Goal: Task Accomplishment & Management: Complete application form

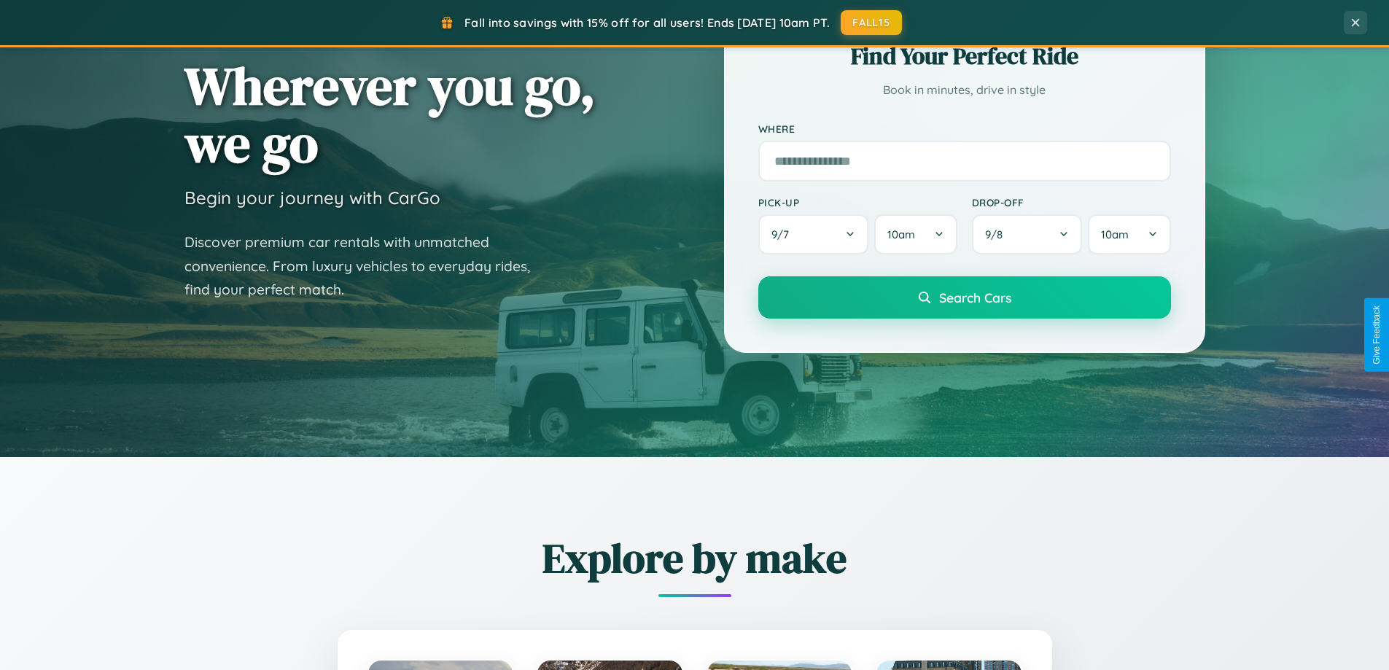
scroll to position [628, 0]
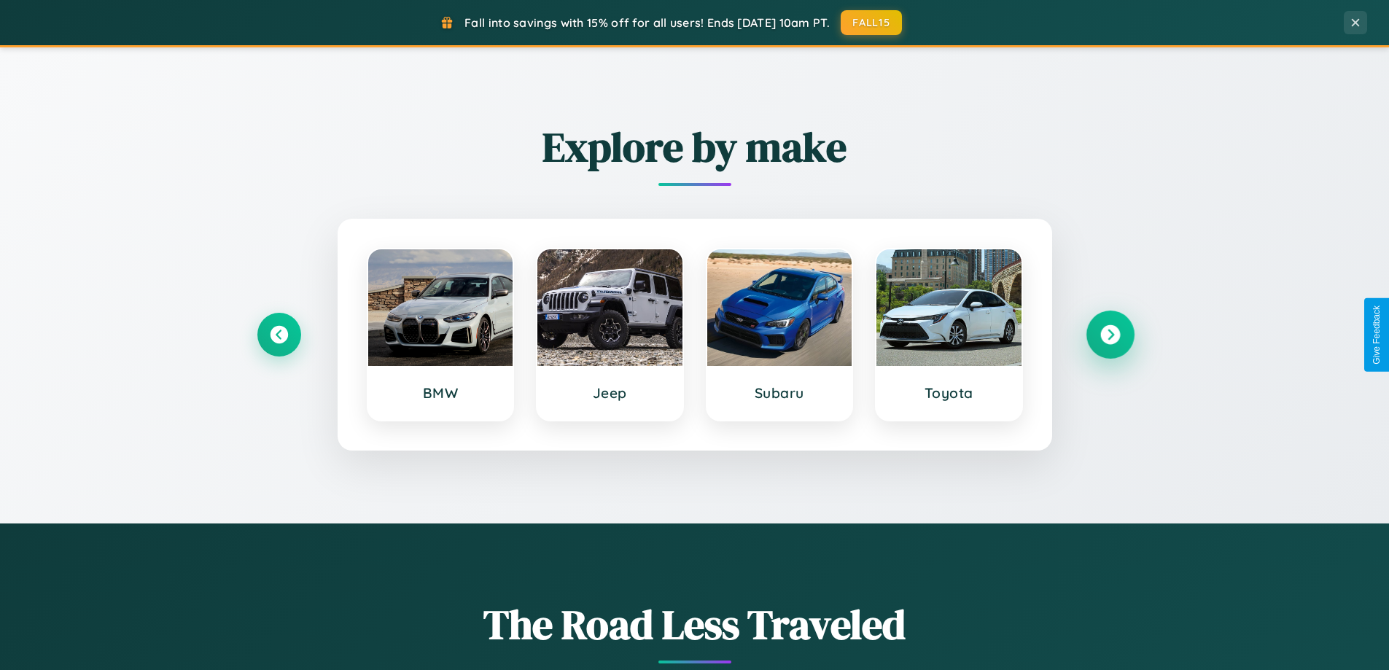
click at [1110, 335] on icon at bounding box center [1110, 335] width 20 height 20
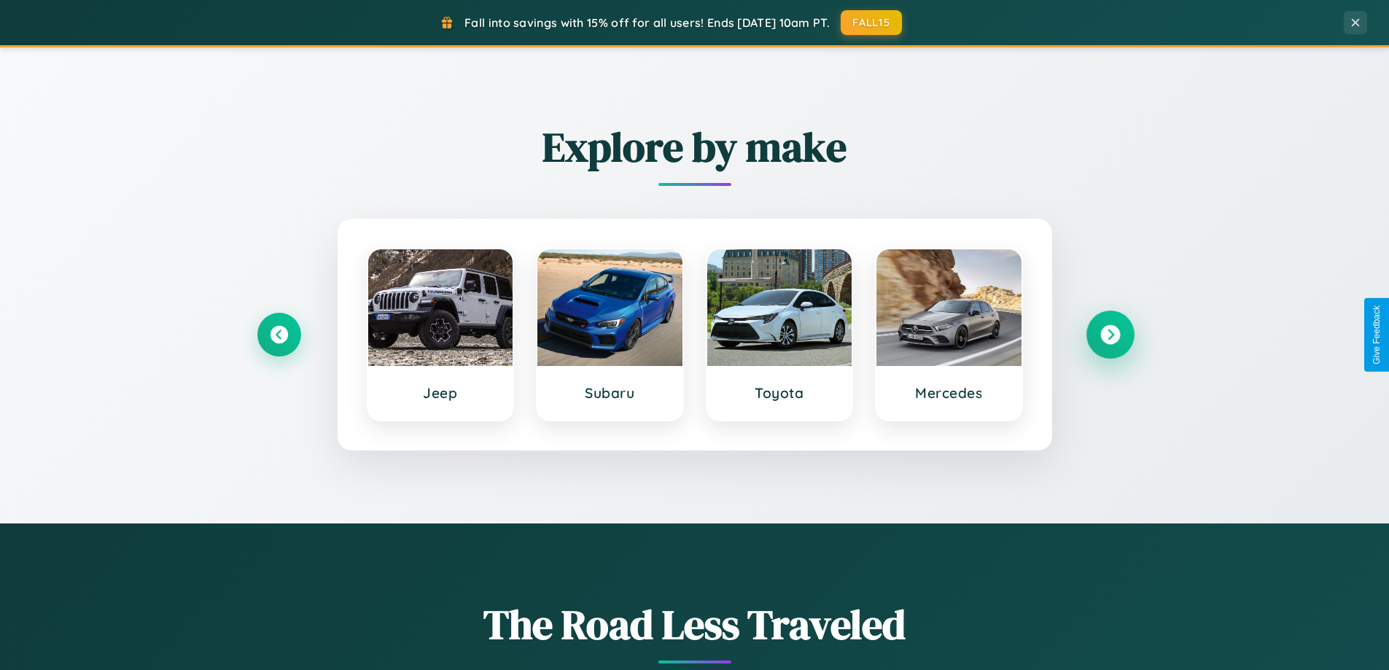
click at [1110, 335] on icon at bounding box center [1110, 335] width 20 height 20
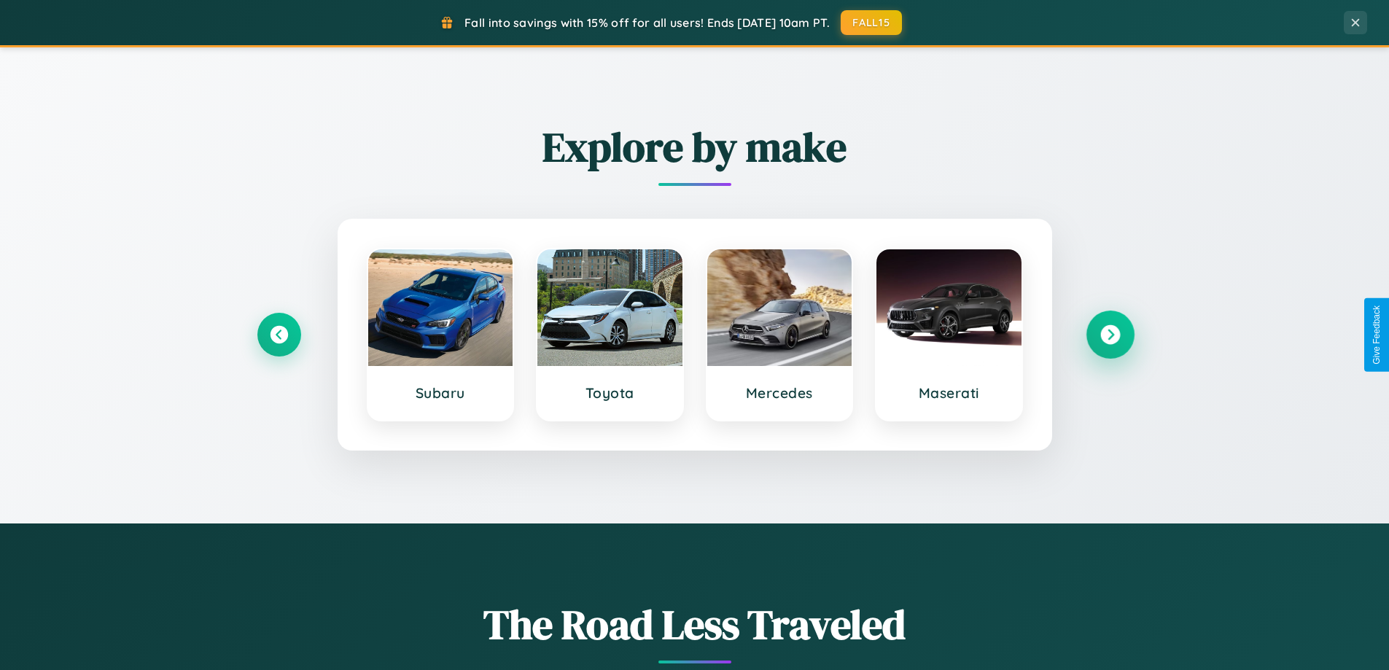
click at [1110, 335] on icon at bounding box center [1110, 335] width 20 height 20
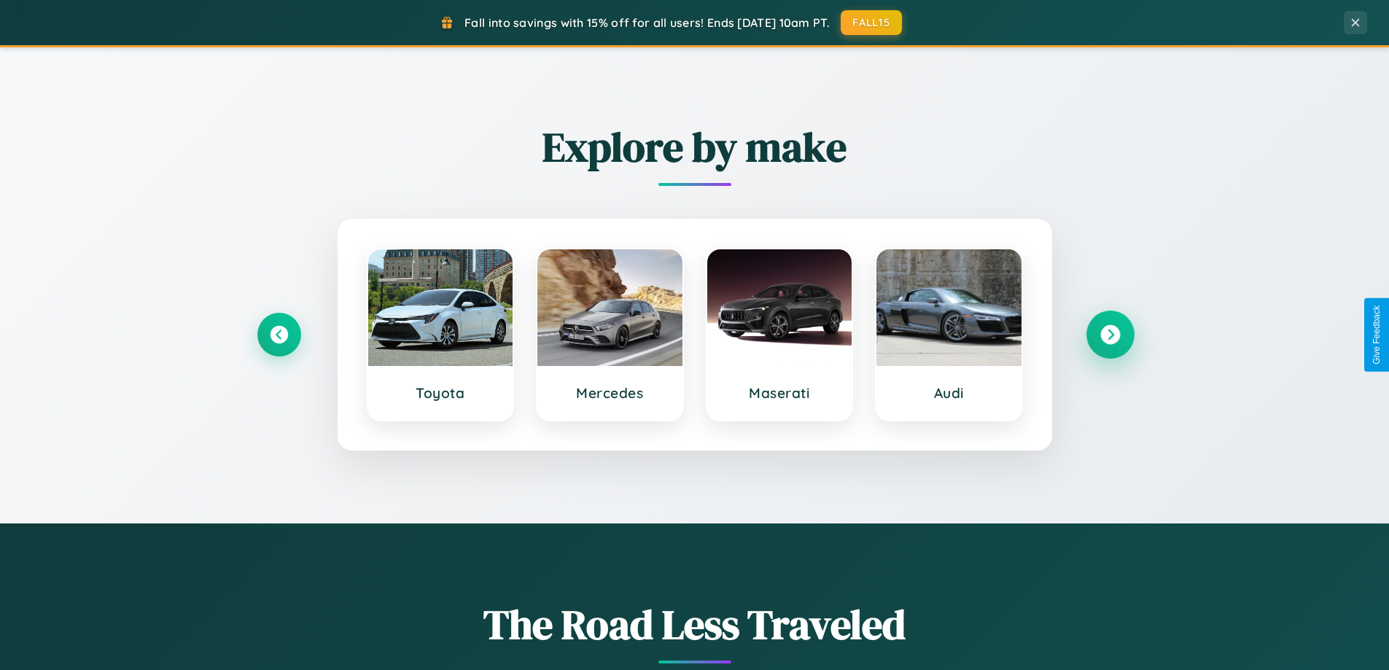
click at [1110, 335] on icon at bounding box center [1110, 335] width 20 height 20
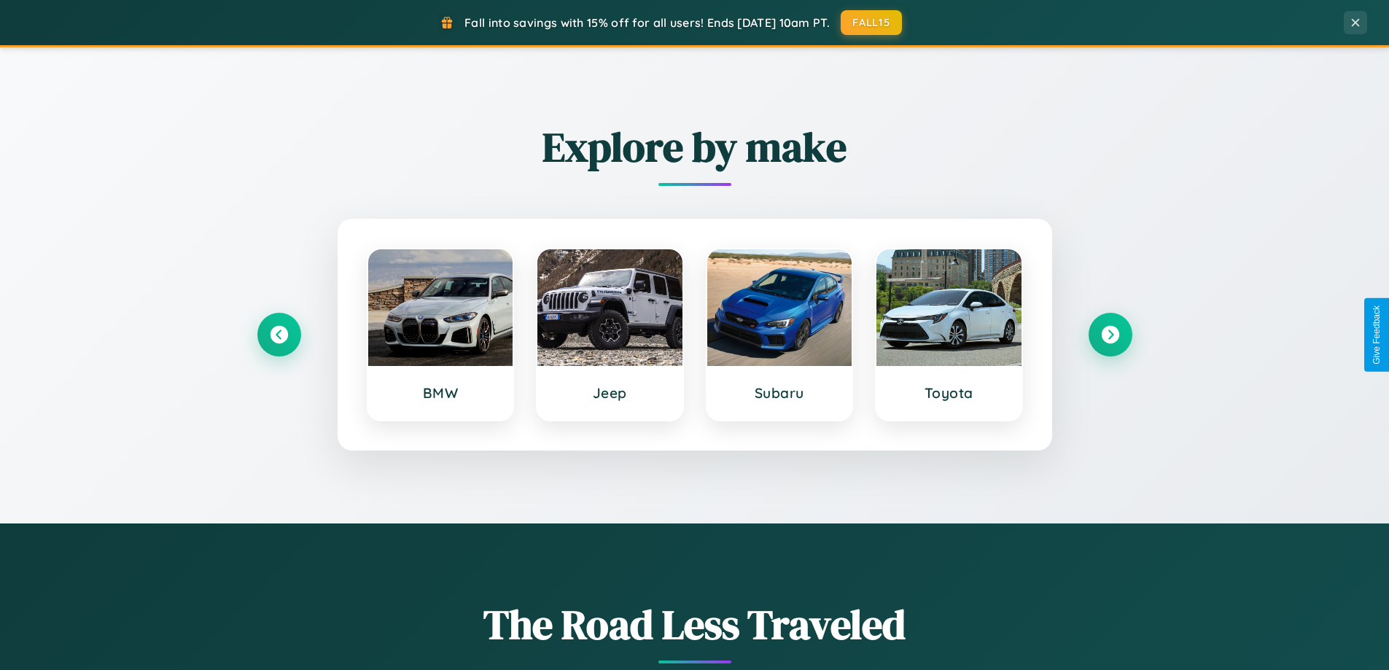
scroll to position [0, 0]
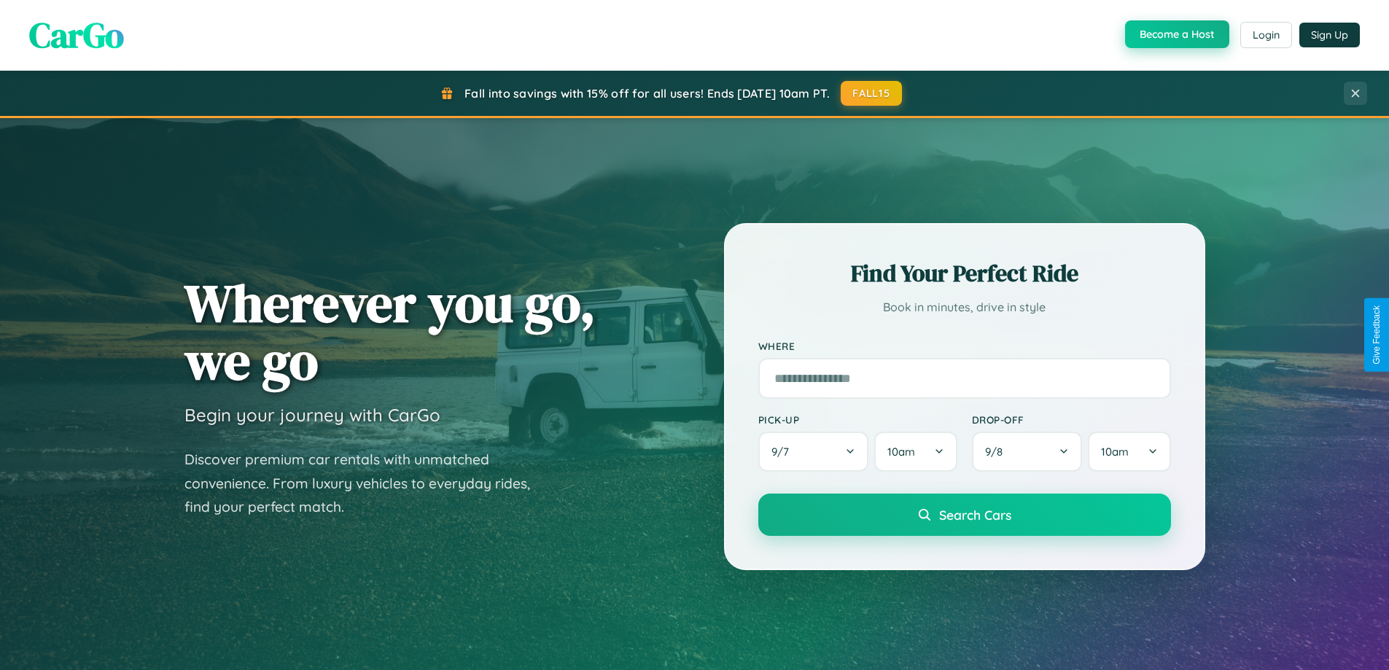
click at [1175, 35] on button "Become a Host" at bounding box center [1177, 34] width 104 height 28
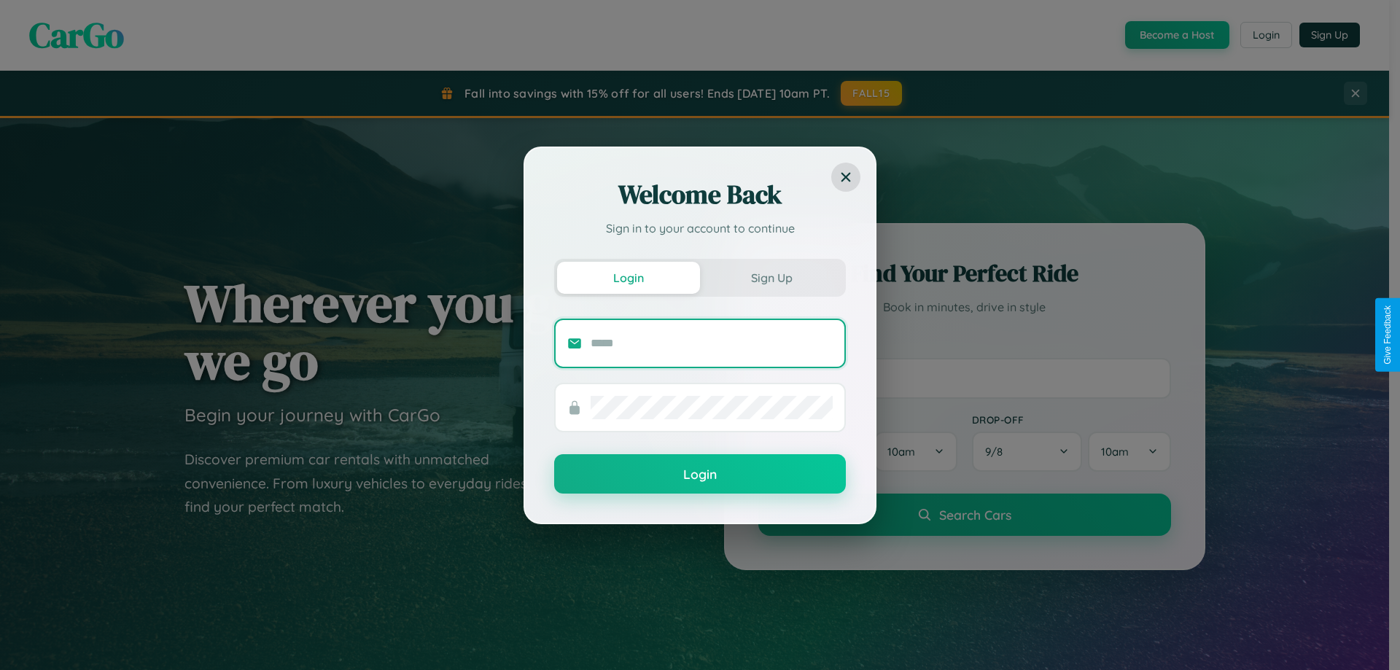
click at [712, 343] on input "text" at bounding box center [712, 343] width 242 height 23
type input "**********"
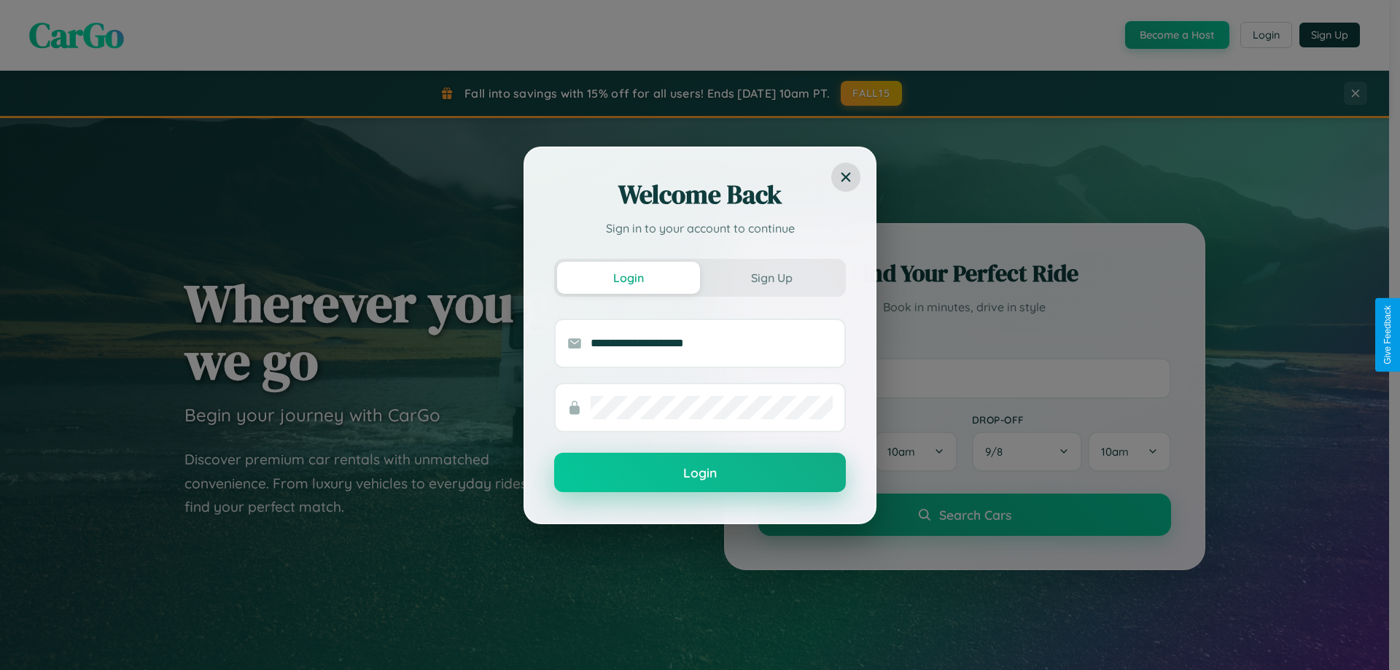
click at [700, 472] on button "Login" at bounding box center [700, 472] width 292 height 39
